Goal: Task Accomplishment & Management: Complete application form

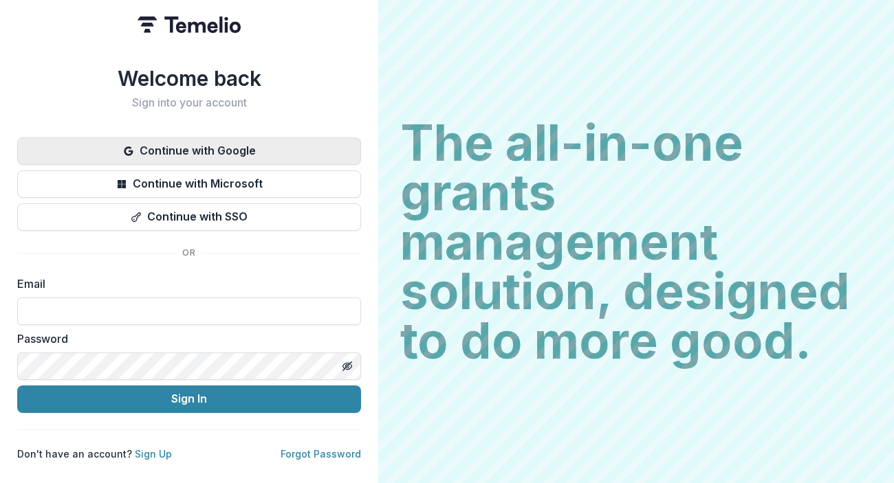
click at [263, 146] on button "Continue with Google" at bounding box center [189, 150] width 344 height 27
click at [263, 143] on button "Continue with Google" at bounding box center [189, 150] width 344 height 27
click at [248, 144] on button "Continue with Google" at bounding box center [189, 150] width 344 height 27
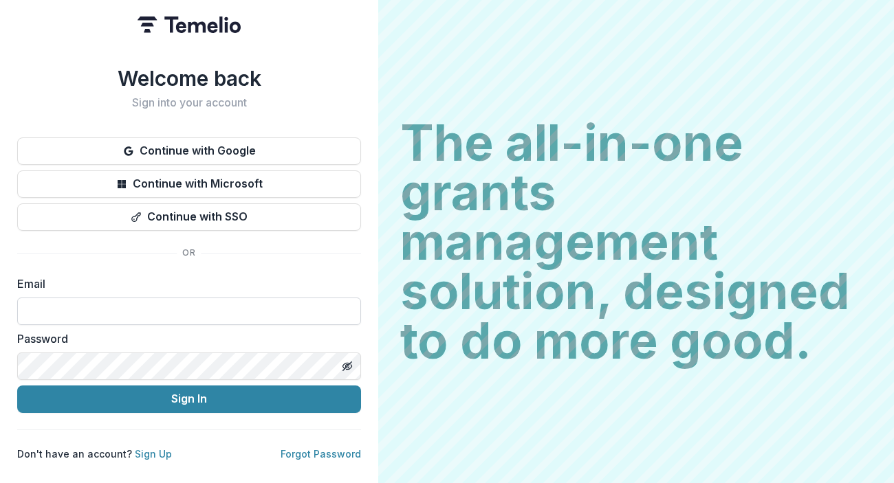
click at [163, 300] on input at bounding box center [189, 311] width 344 height 27
type input "**********"
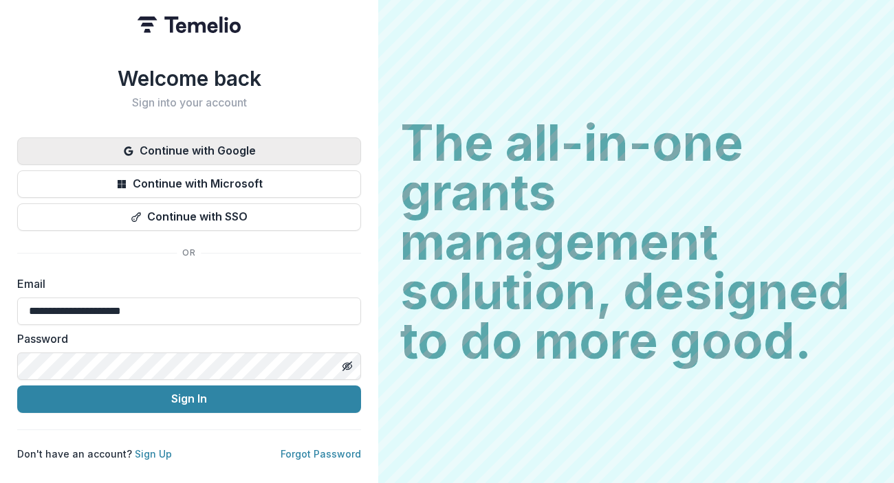
click at [251, 150] on button "Continue with Google" at bounding box center [189, 150] width 344 height 27
click at [191, 142] on button "Continue with Google" at bounding box center [189, 150] width 344 height 27
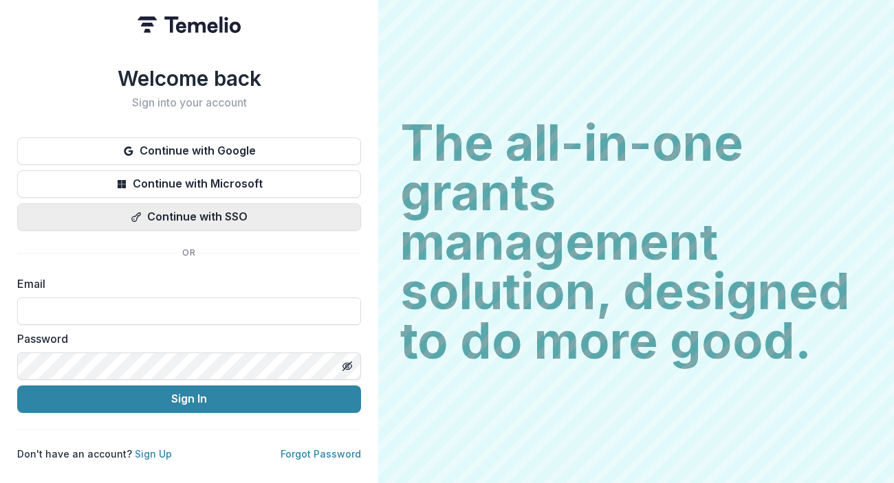
click at [189, 210] on button "Continue with SSO" at bounding box center [189, 216] width 344 height 27
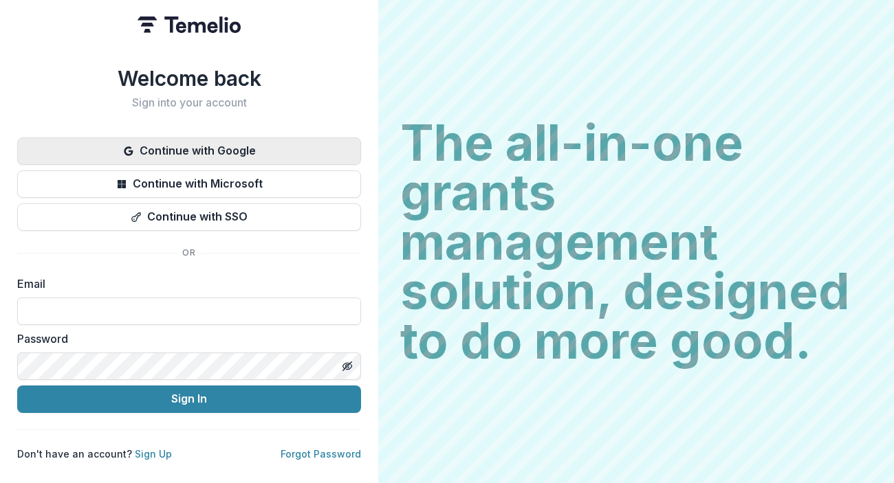
click at [171, 143] on button "Continue with Google" at bounding box center [189, 150] width 344 height 27
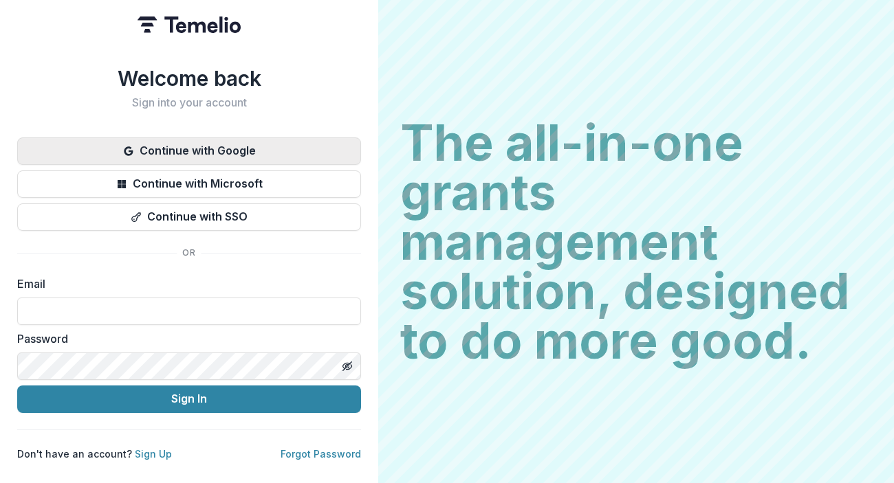
click at [138, 140] on button "Continue with Google" at bounding box center [189, 150] width 344 height 27
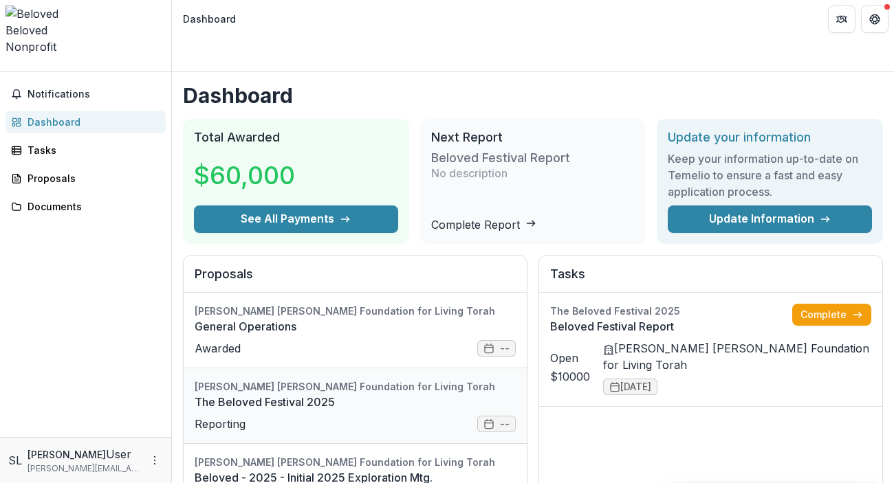
click at [258, 398] on link "The Beloved Festival 2025" at bounding box center [355, 402] width 321 height 16
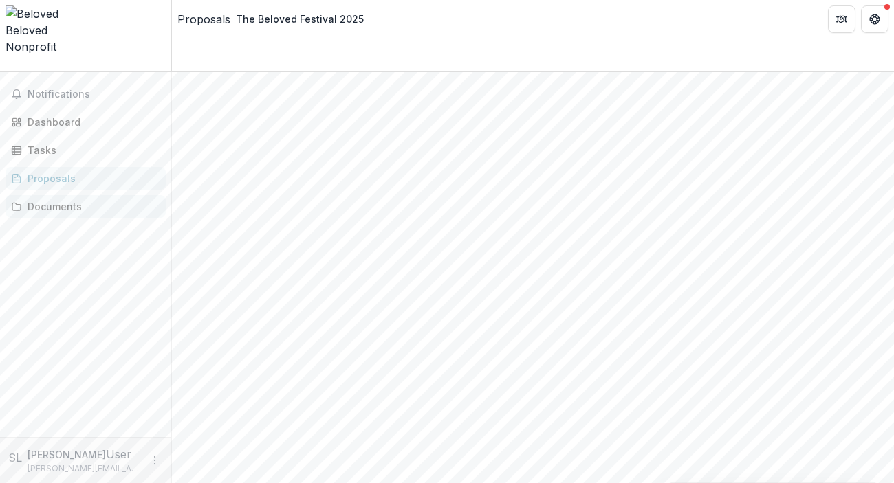
click at [59, 199] on div "Documents" at bounding box center [90, 206] width 127 height 14
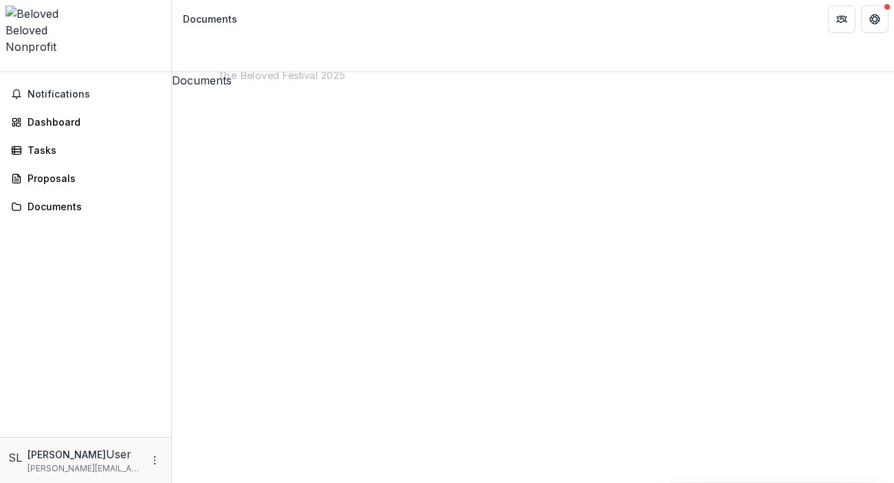
click at [258, 104] on div "The Beloved Festival 2025" at bounding box center [533, 472] width 722 height 766
click at [66, 115] on div "Dashboard" at bounding box center [90, 122] width 127 height 14
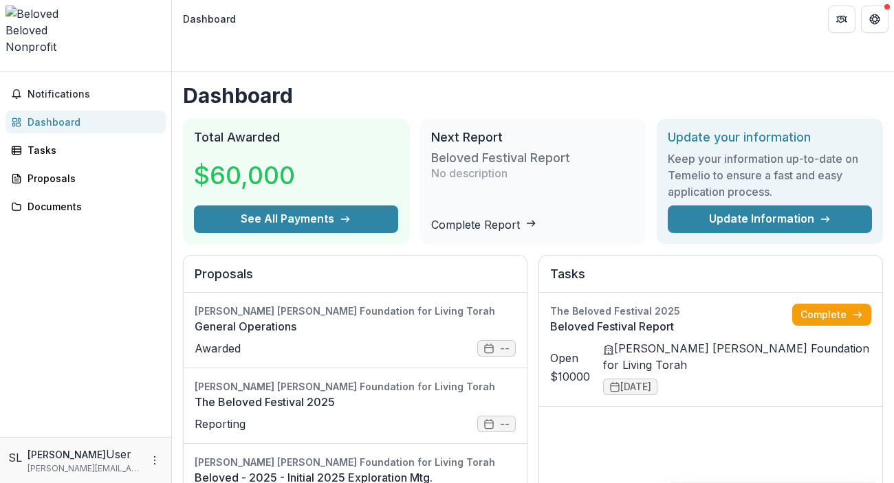
click at [498, 218] on link "Complete Report" at bounding box center [483, 225] width 105 height 14
